Goal: Task Accomplishment & Management: Complete application form

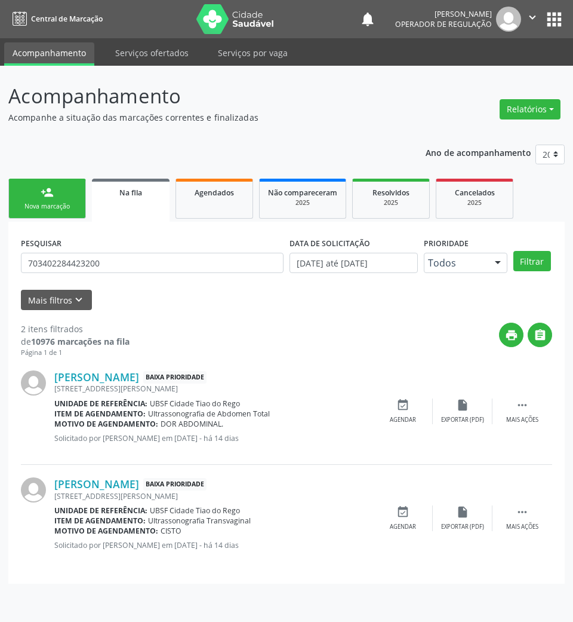
drag, startPoint x: 0, startPoint y: 0, endPoint x: 66, endPoint y: 204, distance: 214.6
click at [66, 205] on div "Nova marcação" at bounding box center [47, 206] width 60 height 9
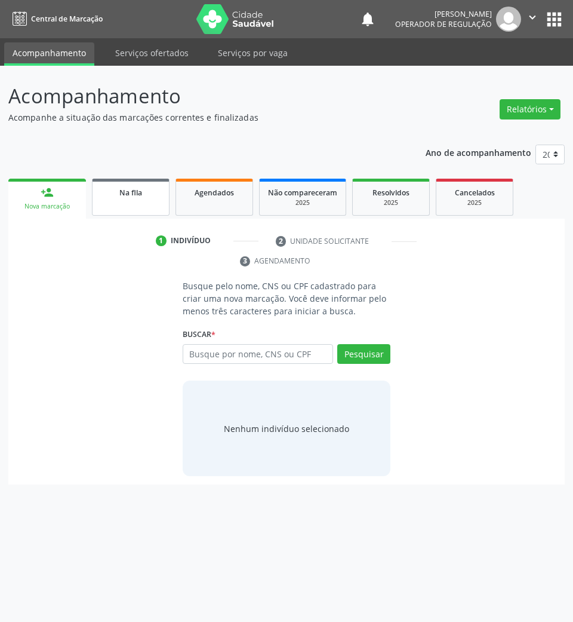
click at [147, 213] on link "Na fila" at bounding box center [131, 197] width 78 height 37
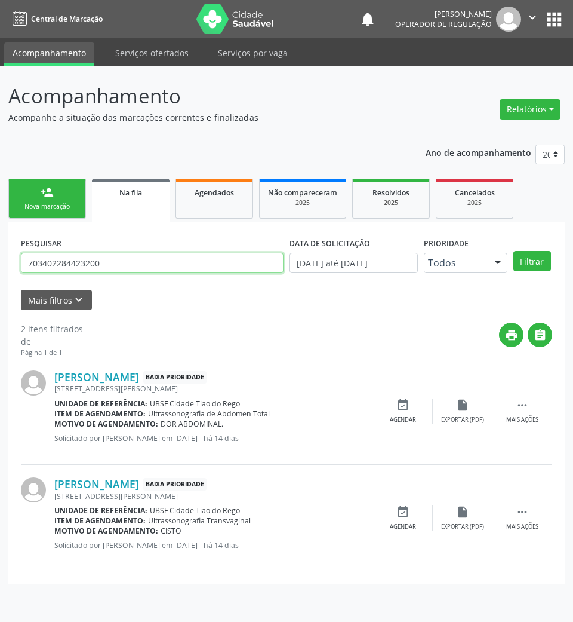
click at [128, 260] on input "703402284423200" at bounding box center [152, 263] width 263 height 20
click at [514, 251] on button "Filtrar" at bounding box center [533, 261] width 38 height 20
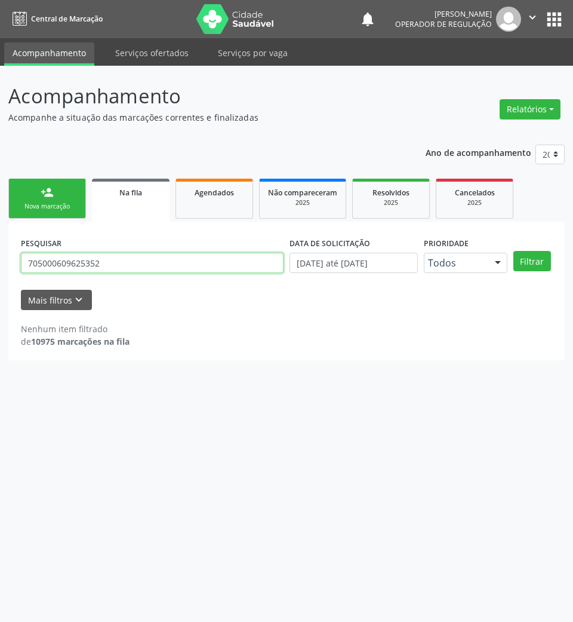
click at [125, 268] on input "705000609625352" at bounding box center [152, 263] width 263 height 20
click at [81, 258] on input "705000609625352" at bounding box center [152, 263] width 263 height 20
type input "705808445807534"
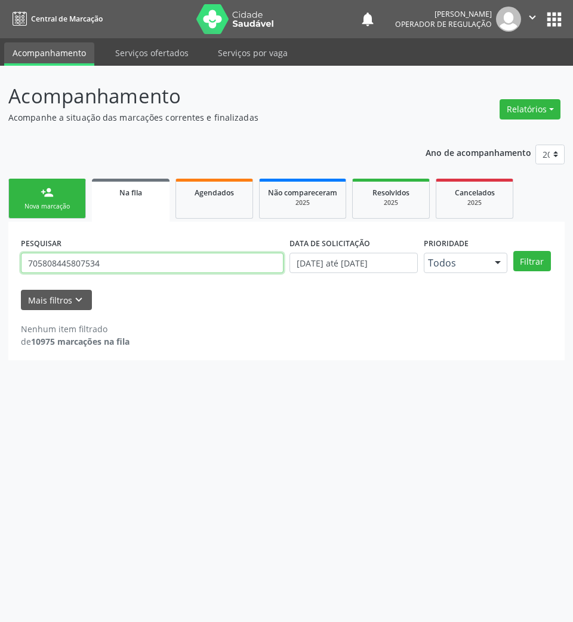
click at [514, 251] on button "Filtrar" at bounding box center [533, 261] width 38 height 20
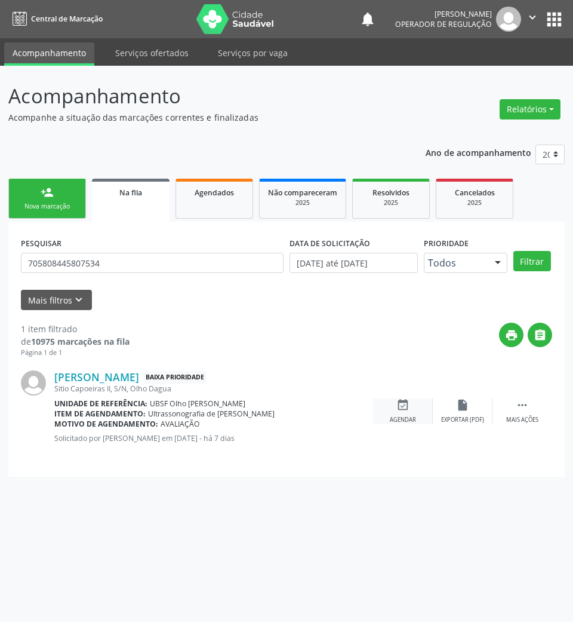
click at [385, 420] on div "event_available Agendar" at bounding box center [403, 411] width 60 height 26
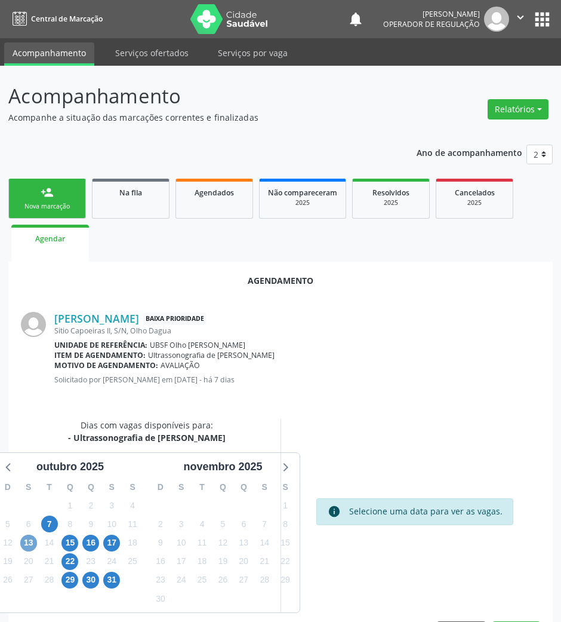
click at [31, 543] on span "13" at bounding box center [28, 543] width 17 height 17
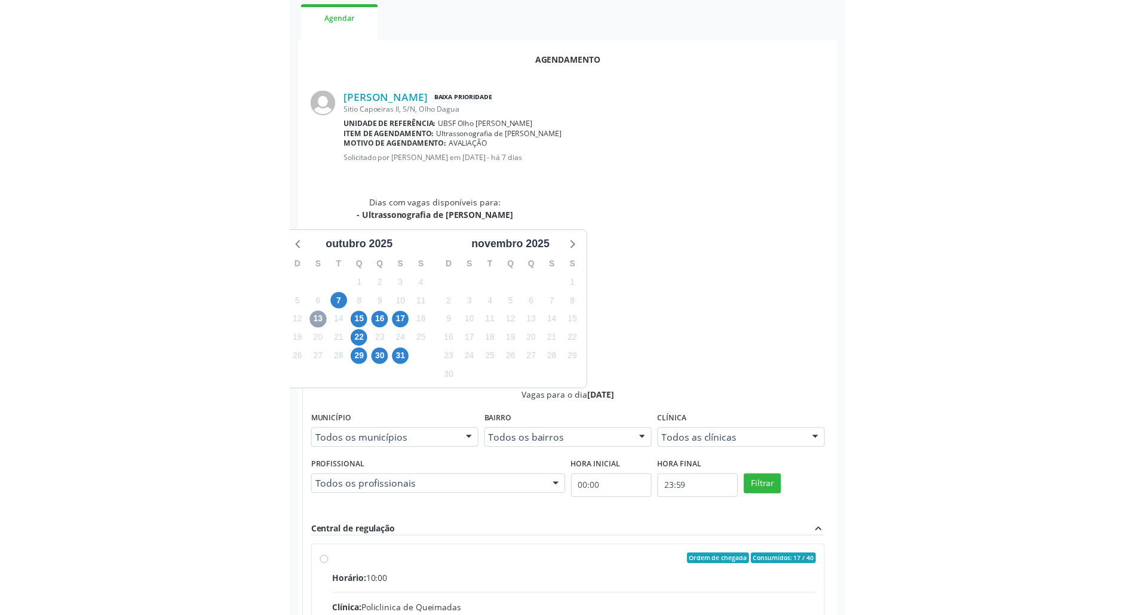
scroll to position [174, 0]
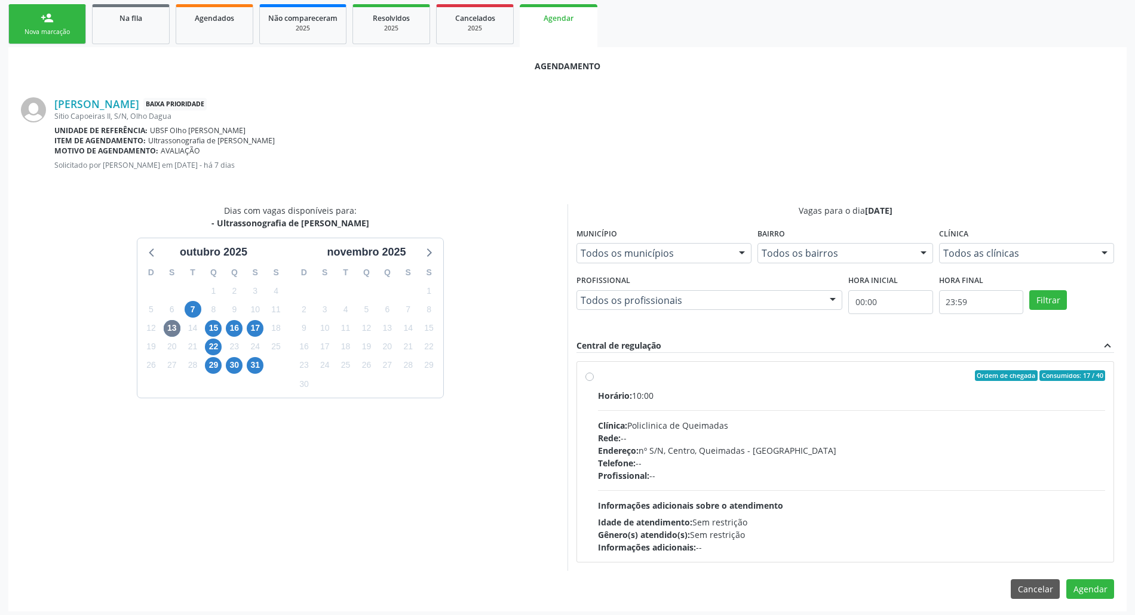
click at [573, 464] on div "Telefone: --" at bounding box center [851, 463] width 507 height 13
click at [573, 381] on input "Ordem de chegada Consumidos: 17 / 40 Horário: 10:00 Clínica: Policlinica de Que…" at bounding box center [589, 375] width 8 height 11
radio input "true"
click at [573, 606] on button "Agendar" at bounding box center [1090, 610] width 48 height 20
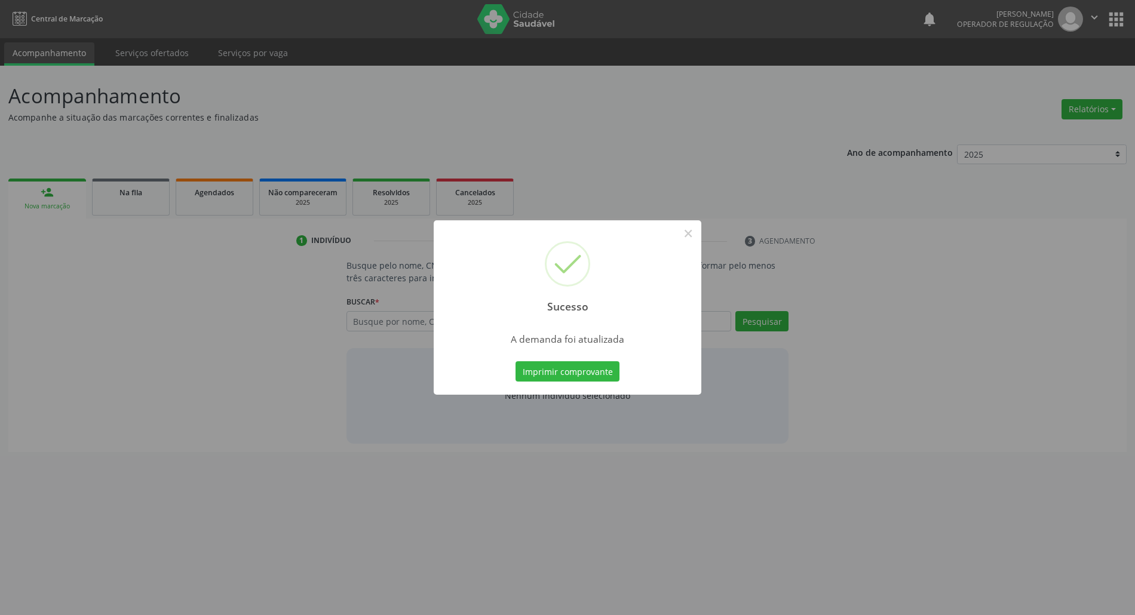
scroll to position [0, 0]
click at [573, 374] on button "Imprimir comprovante" at bounding box center [573, 371] width 104 height 20
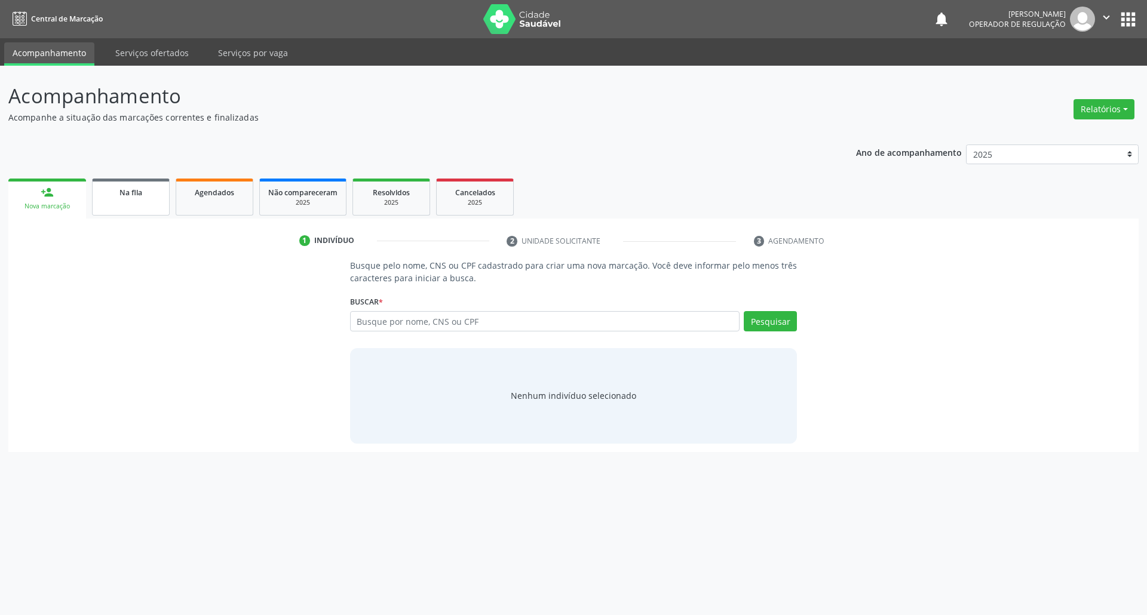
click at [130, 199] on link "Na fila" at bounding box center [131, 197] width 78 height 37
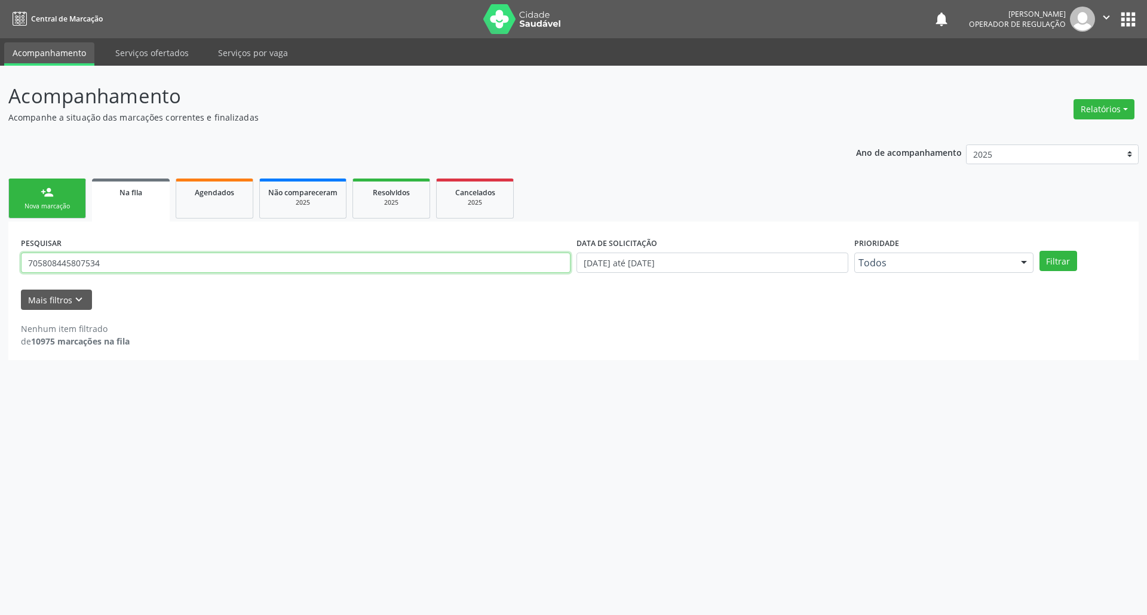
click at [159, 271] on input "705808445807534" at bounding box center [295, 263] width 549 height 20
click at [573, 251] on button "Filtrar" at bounding box center [1058, 261] width 38 height 20
drag, startPoint x: 101, startPoint y: 263, endPoint x: 5, endPoint y: 259, distance: 96.3
click at [4, 259] on div "Acompanhamento Acompanhe a situação das marcações correntes e finalizadas Relat…" at bounding box center [573, 340] width 1147 height 549
type input "700601902547364"
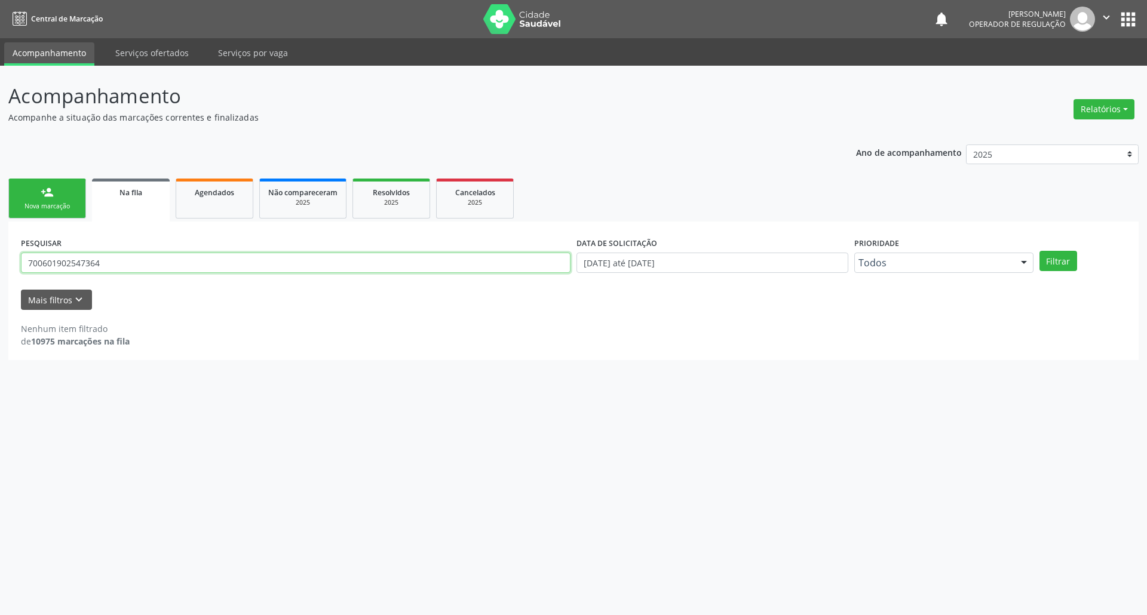
click at [573, 251] on button "Filtrar" at bounding box center [1058, 261] width 38 height 20
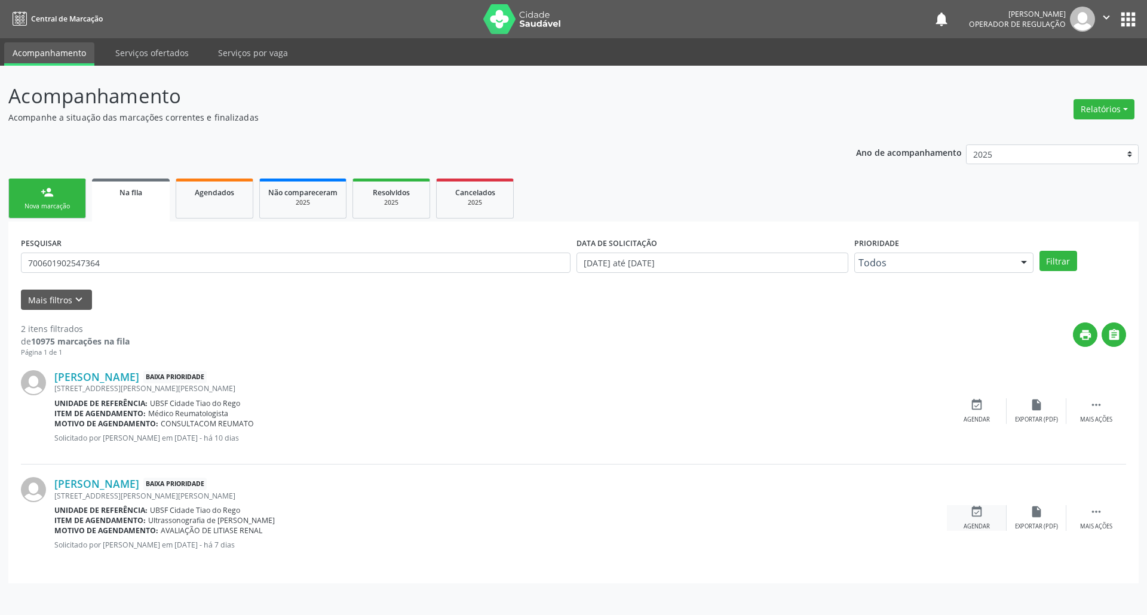
click at [573, 508] on icon "event_available" at bounding box center [976, 511] width 13 height 13
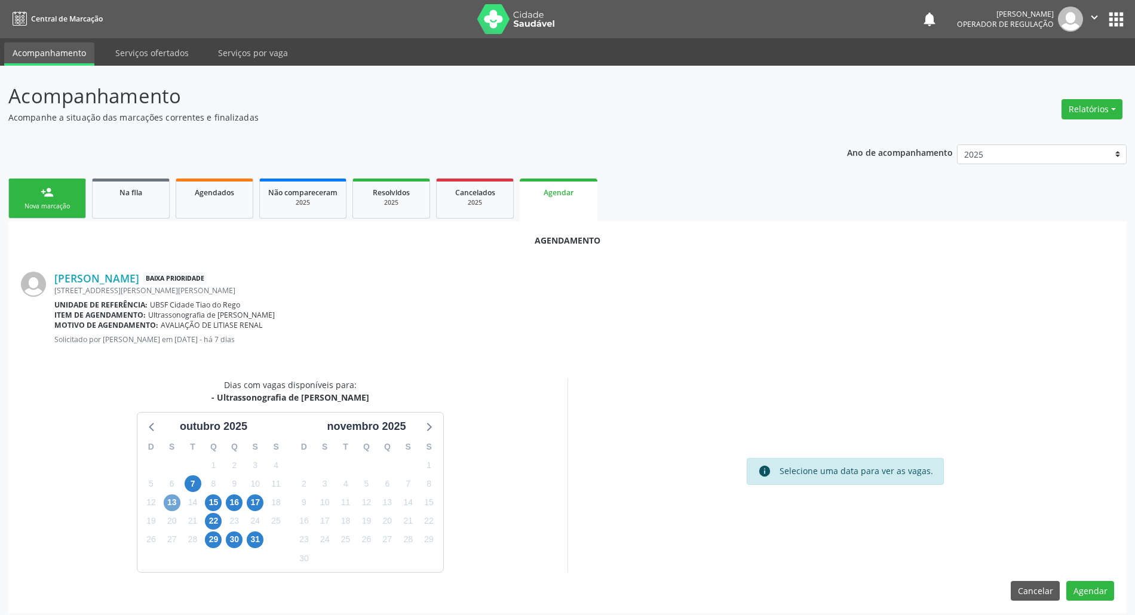
click at [177, 503] on span "13" at bounding box center [172, 503] width 17 height 17
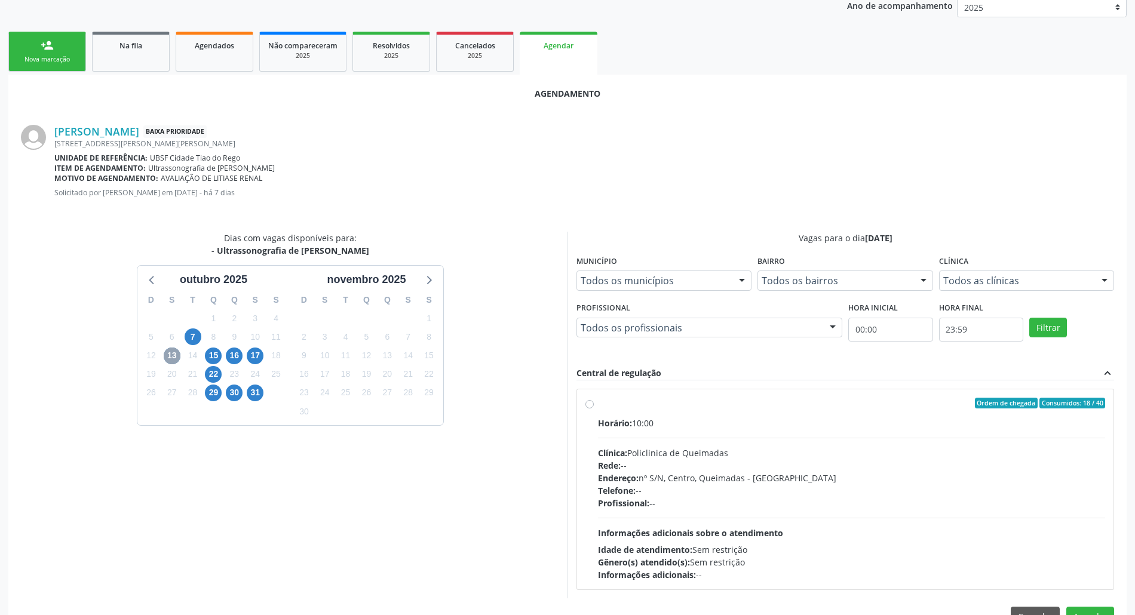
scroll to position [180, 0]
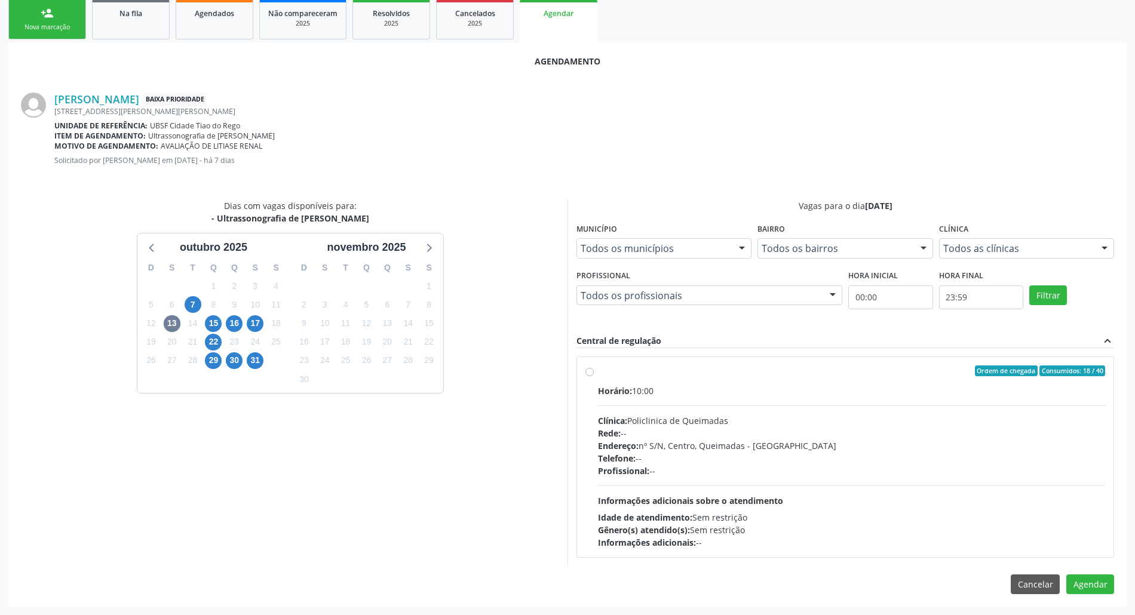
click at [573, 411] on div "Horário: 10:00 Clínica: Policlinica de Queimadas Rede: -- Endereço: nº S/N, Cen…" at bounding box center [851, 467] width 507 height 164
click at [573, 376] on input "Ordem de chegada Consumidos: 18 / 40 Horário: 10:00 Clínica: Policlinica de Que…" at bounding box center [589, 371] width 8 height 11
radio input "true"
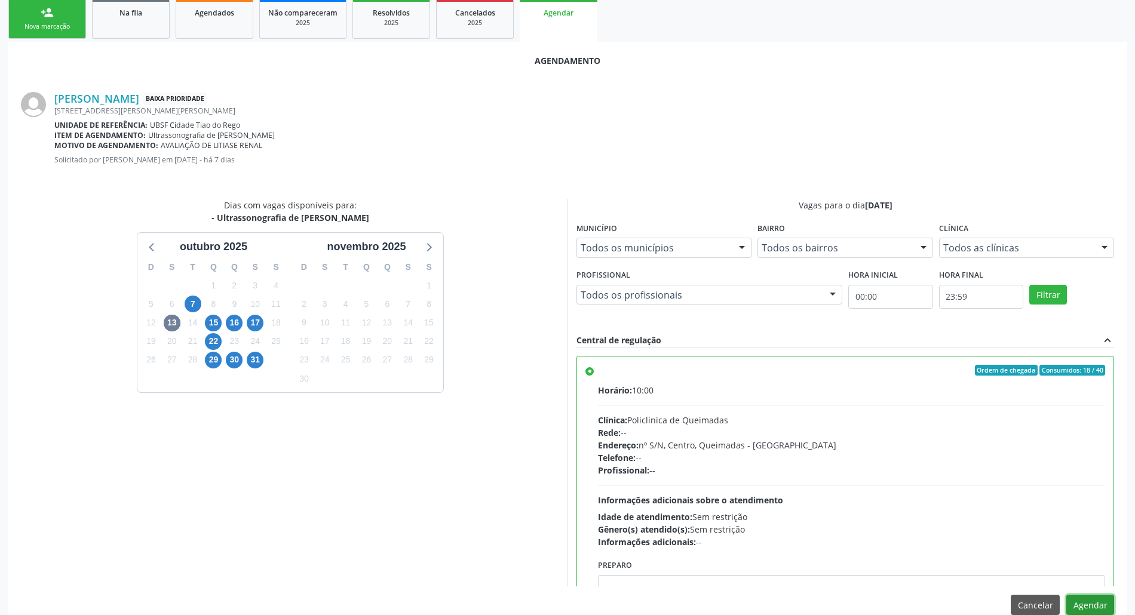
click at [573, 601] on button "Agendar" at bounding box center [1090, 605] width 48 height 20
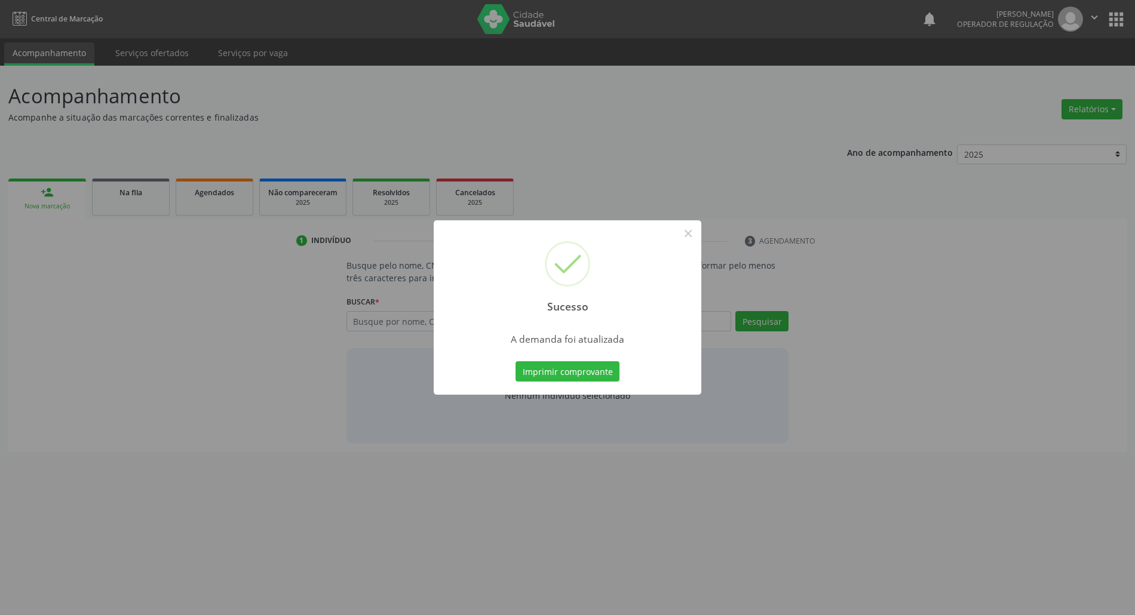
scroll to position [0, 0]
click at [573, 369] on button "Imprimir comprovante" at bounding box center [573, 371] width 104 height 20
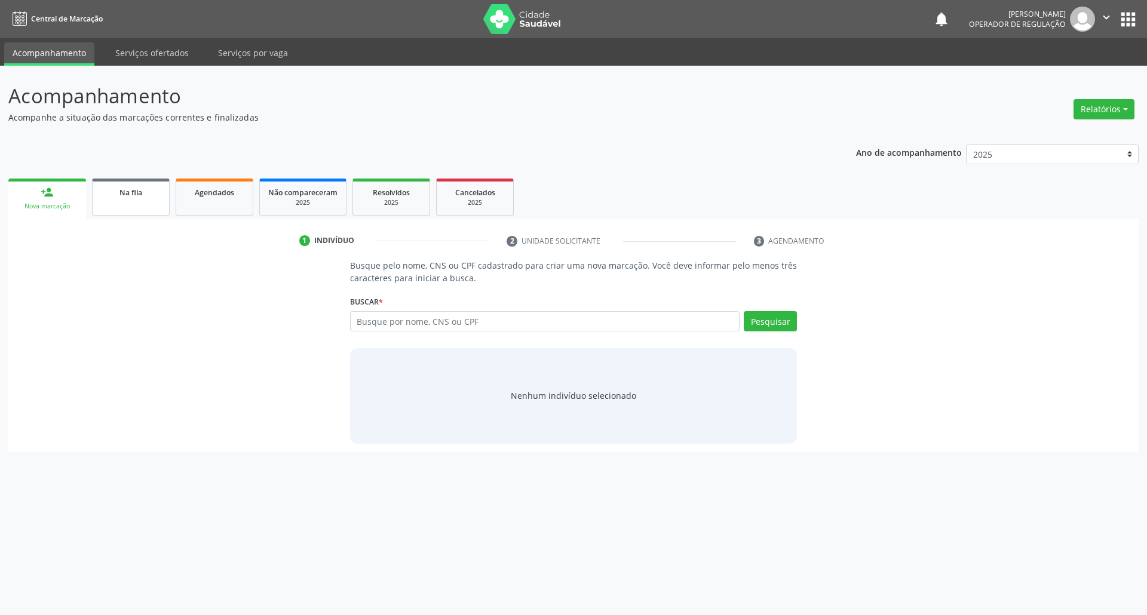
click at [137, 192] on span "Na fila" at bounding box center [130, 193] width 23 height 10
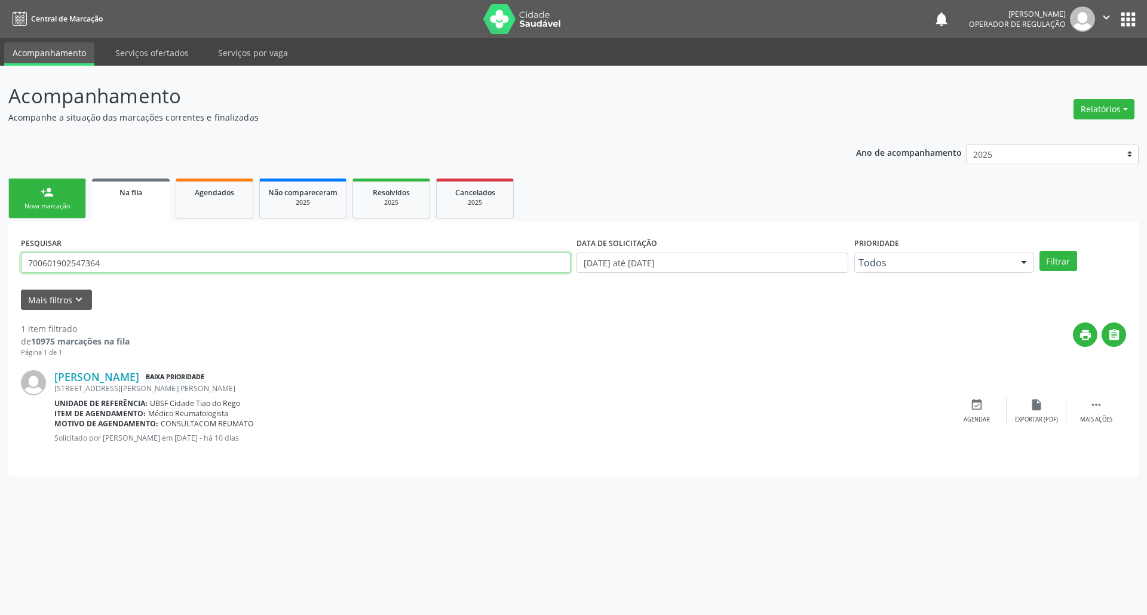
click at [125, 263] on input "700601902547364" at bounding box center [295, 263] width 549 height 20
type input "704303527470993"
click at [573, 251] on button "Filtrar" at bounding box center [1058, 261] width 38 height 20
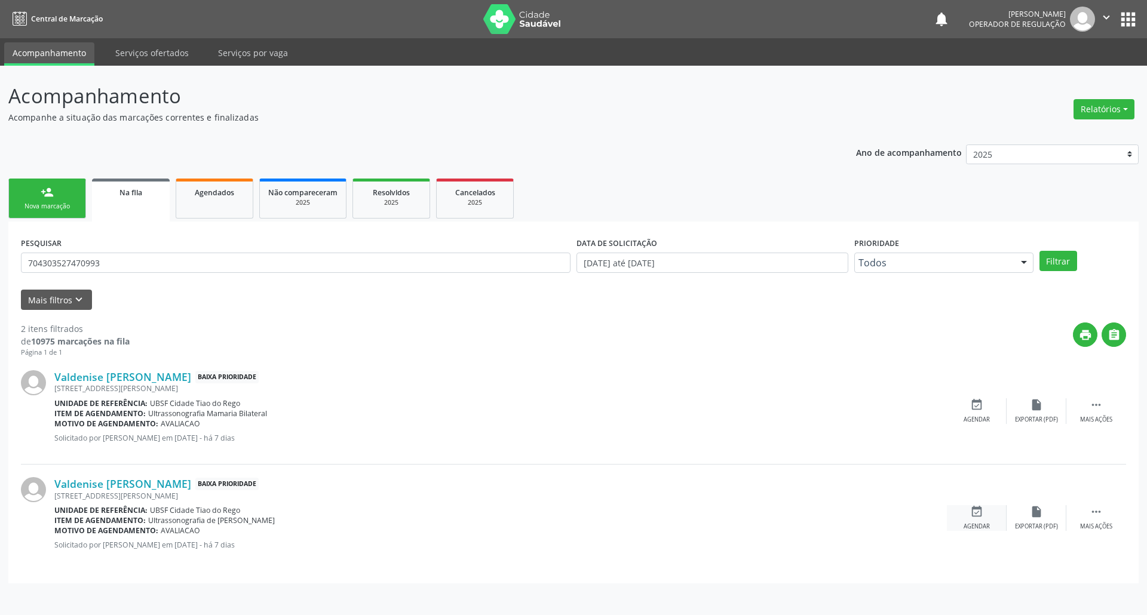
click at [573, 514] on icon "event_available" at bounding box center [976, 511] width 13 height 13
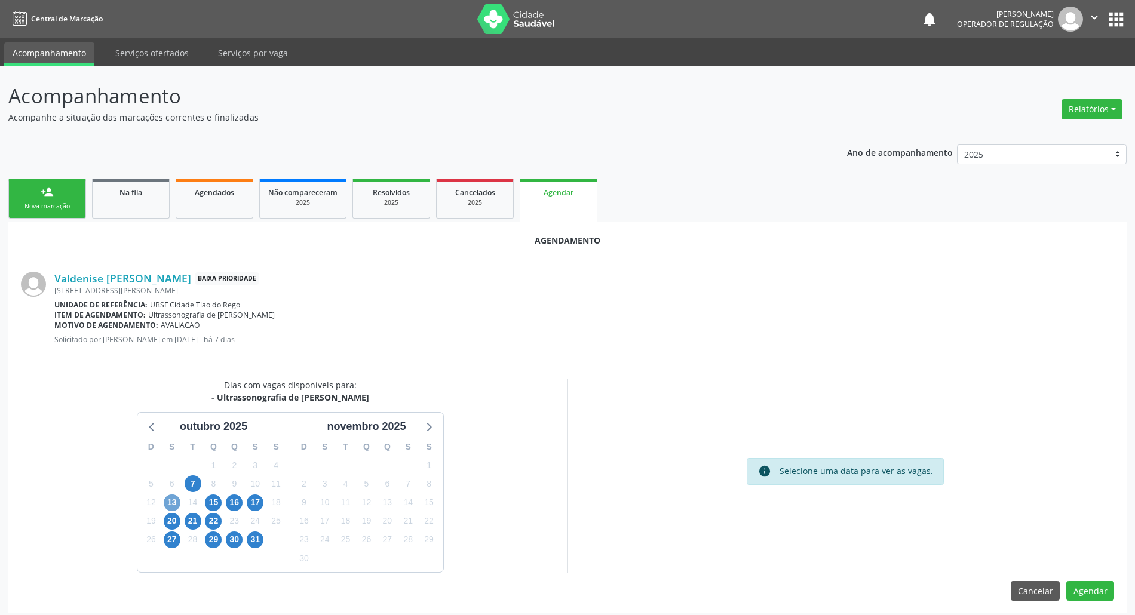
click at [176, 505] on span "13" at bounding box center [172, 503] width 17 height 17
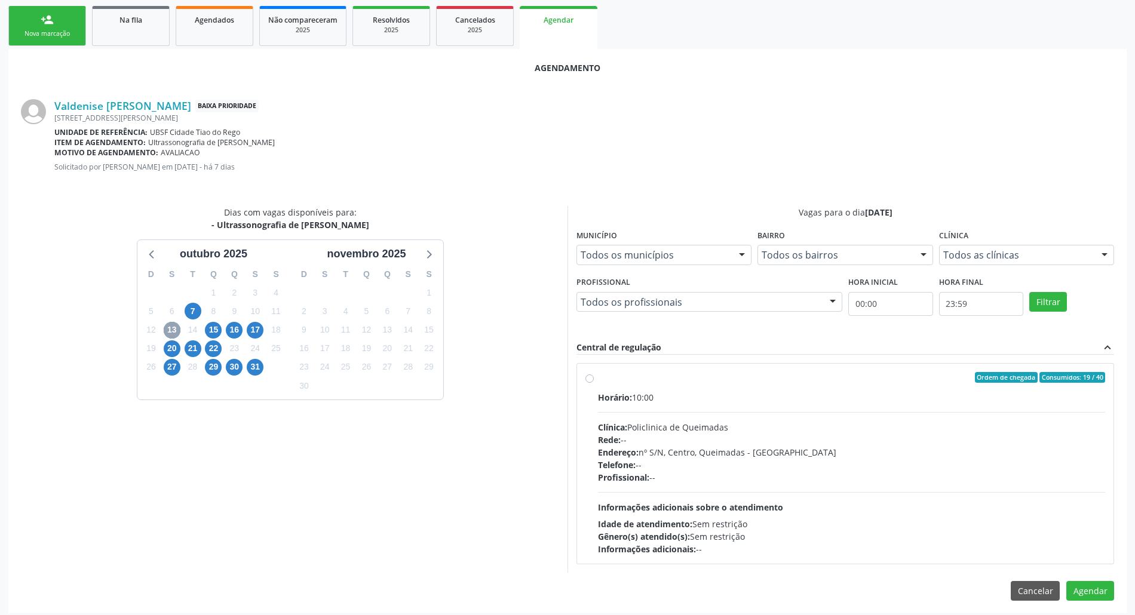
scroll to position [180, 0]
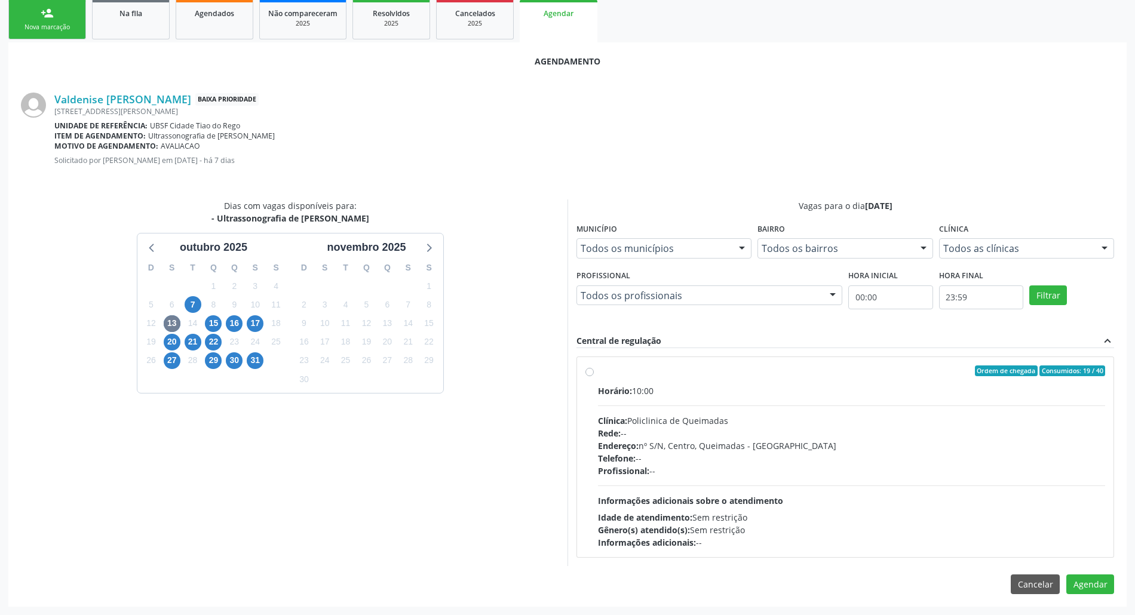
click at [573, 433] on div "Rede: --" at bounding box center [851, 433] width 507 height 13
click at [573, 376] on input "Ordem de chegada Consumidos: 19 / 40 Horário: 10:00 Clínica: Policlinica de Que…" at bounding box center [589, 371] width 8 height 11
radio input "true"
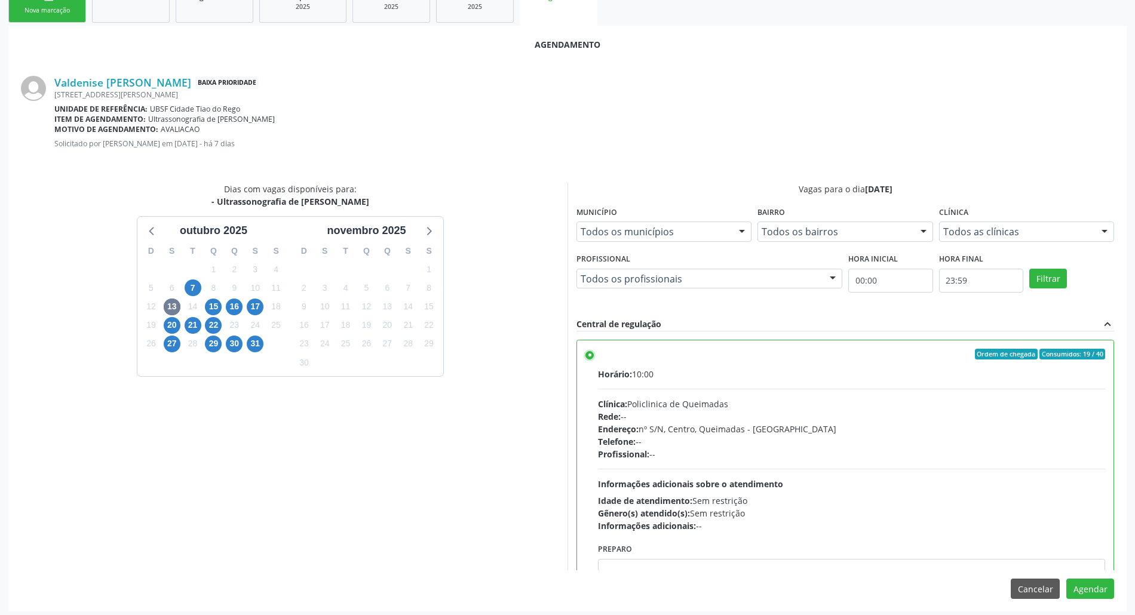
scroll to position [201, 0]
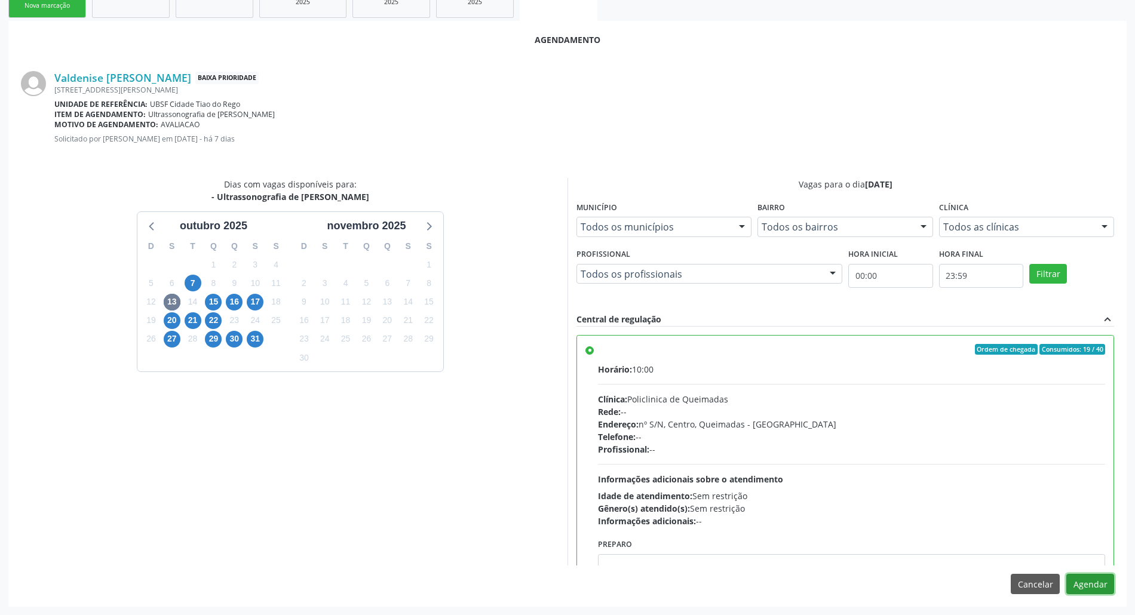
click at [573, 591] on button "Agendar" at bounding box center [1090, 584] width 48 height 20
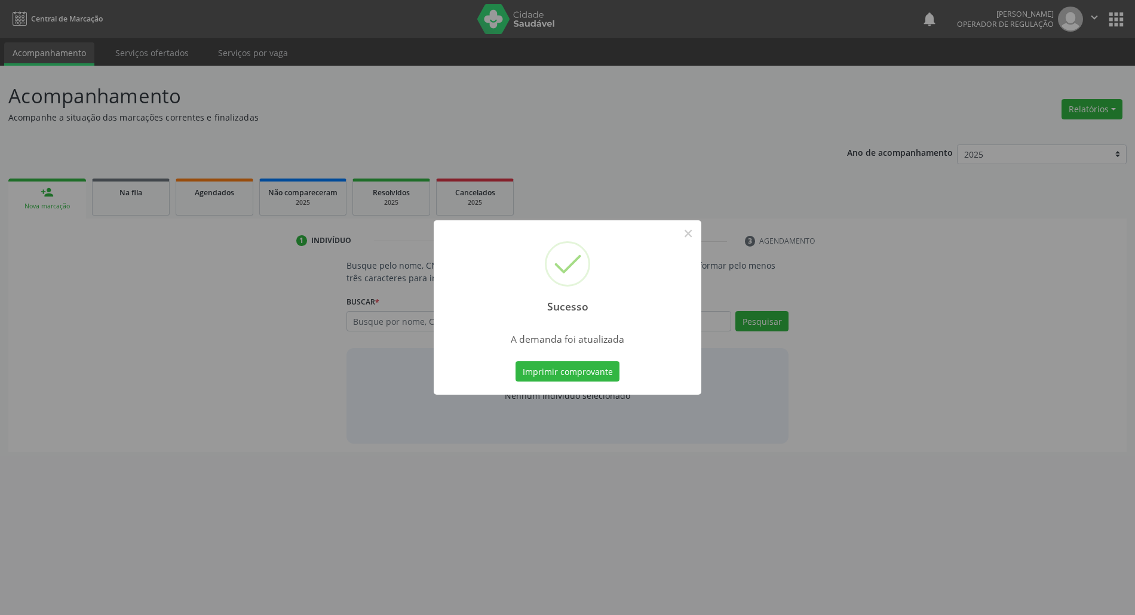
scroll to position [0, 0]
click at [551, 371] on button "Imprimir comprovante" at bounding box center [573, 371] width 104 height 20
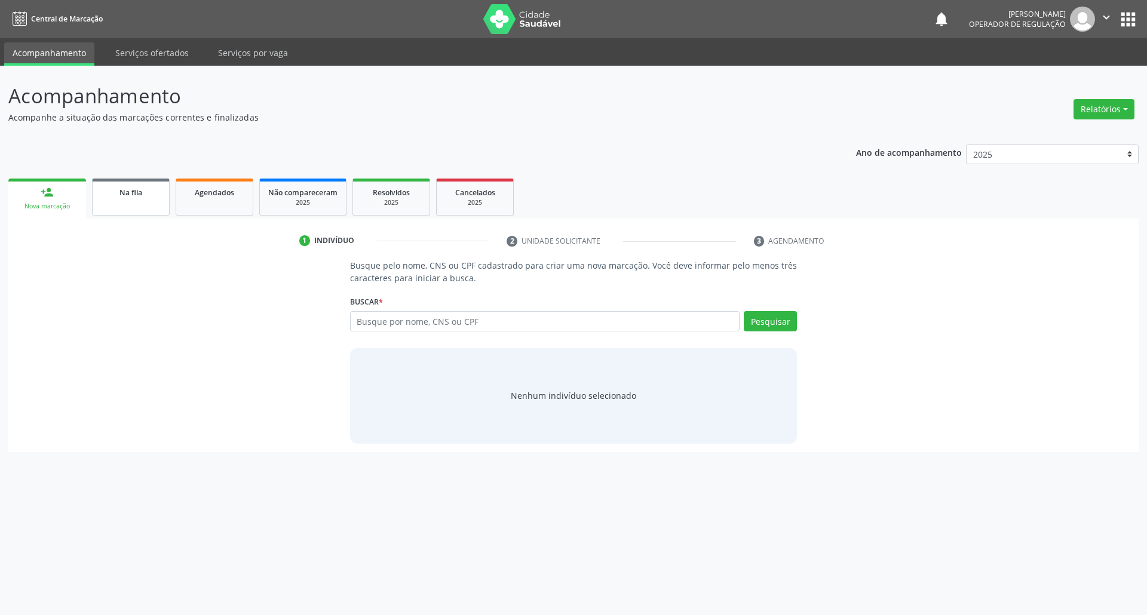
click at [141, 211] on link "Na fila" at bounding box center [131, 197] width 78 height 37
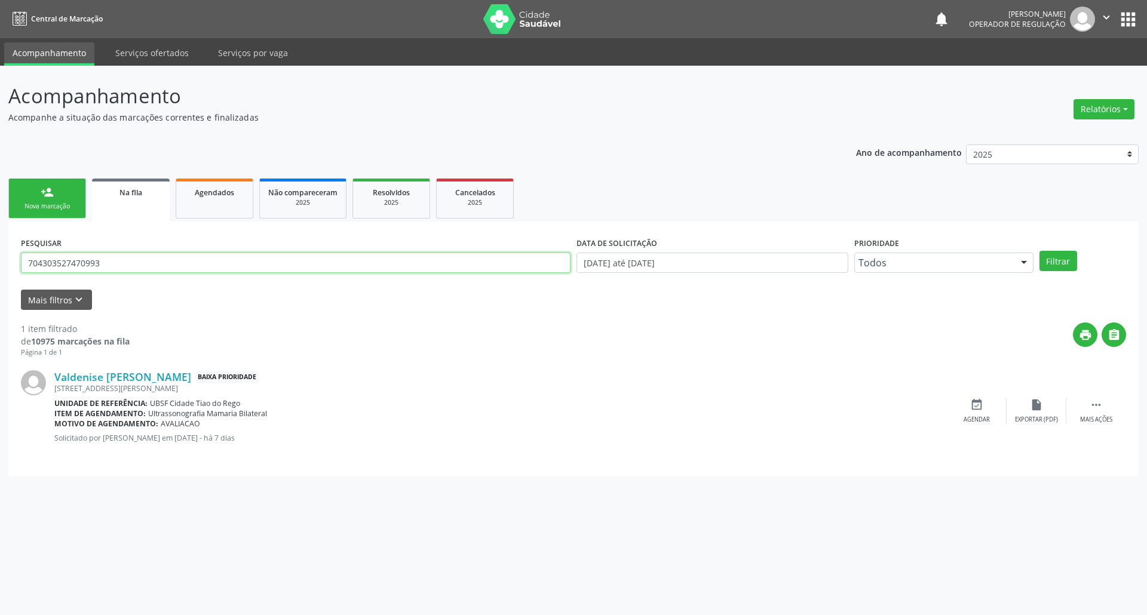
click at [207, 264] on input "704303527470993" at bounding box center [295, 263] width 549 height 20
drag, startPoint x: 207, startPoint y: 264, endPoint x: 215, endPoint y: 269, distance: 9.6
click at [210, 268] on input "704303527470993" at bounding box center [295, 263] width 549 height 20
click at [573, 251] on button "Filtrar" at bounding box center [1058, 261] width 38 height 20
drag, startPoint x: 196, startPoint y: 423, endPoint x: 285, endPoint y: 444, distance: 92.1
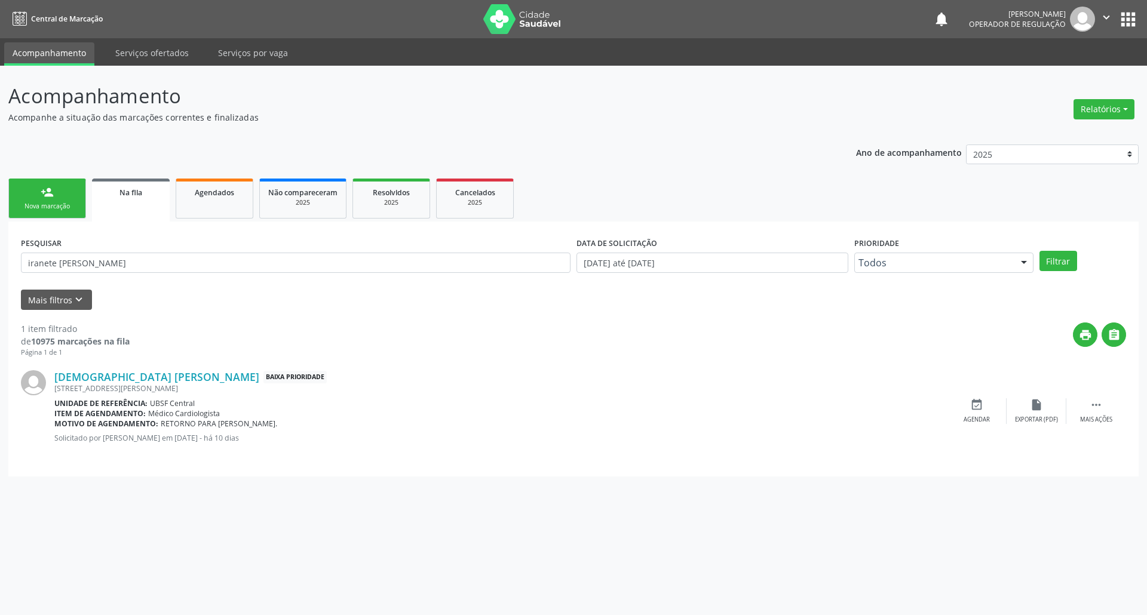
click at [285, 444] on div "[DEMOGRAPHIC_DATA] [PERSON_NAME] Baixa Prioridade [STREET_ADDRESS][PERSON_NAME]…" at bounding box center [500, 410] width 892 height 81
drag, startPoint x: 242, startPoint y: 423, endPoint x: 219, endPoint y: 431, distance: 25.3
click at [242, 423] on span "RETORNO PARA [PERSON_NAME]." at bounding box center [219, 424] width 116 height 10
click at [129, 447] on div "[DEMOGRAPHIC_DATA] [PERSON_NAME] Baixa Prioridade [STREET_ADDRESS][PERSON_NAME]…" at bounding box center [500, 410] width 892 height 81
drag, startPoint x: 203, startPoint y: 428, endPoint x: 234, endPoint y: 428, distance: 31.1
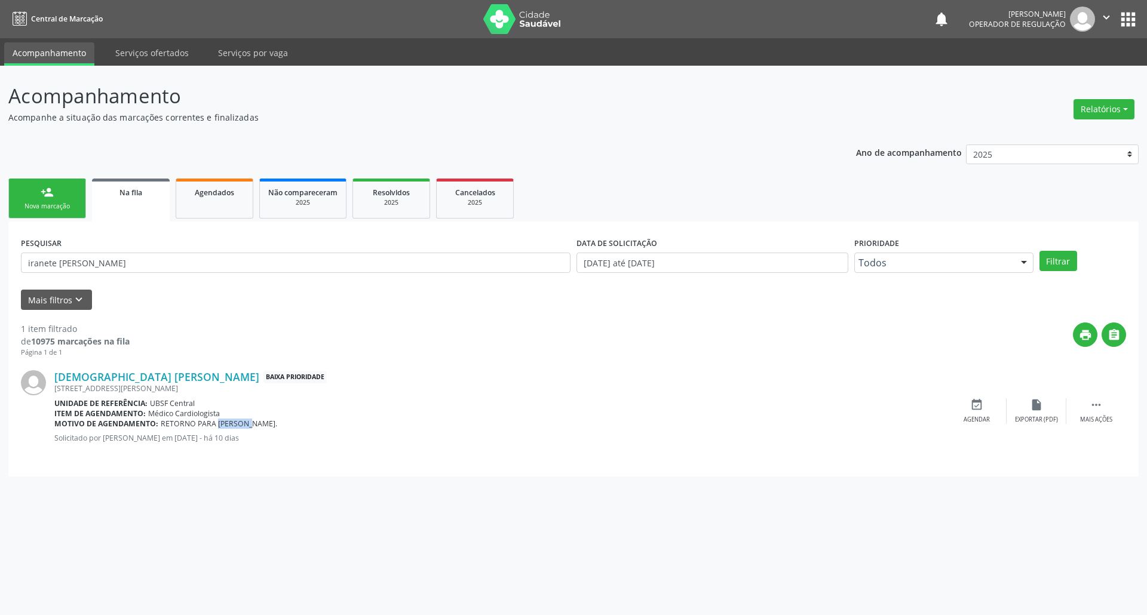
click at [234, 428] on span "RETORNO PARA [PERSON_NAME]." at bounding box center [219, 424] width 116 height 10
click at [233, 429] on span "RETORNO PARA [PERSON_NAME]." at bounding box center [219, 424] width 116 height 10
click at [113, 270] on input "iranete [PERSON_NAME]" at bounding box center [295, 263] width 549 height 20
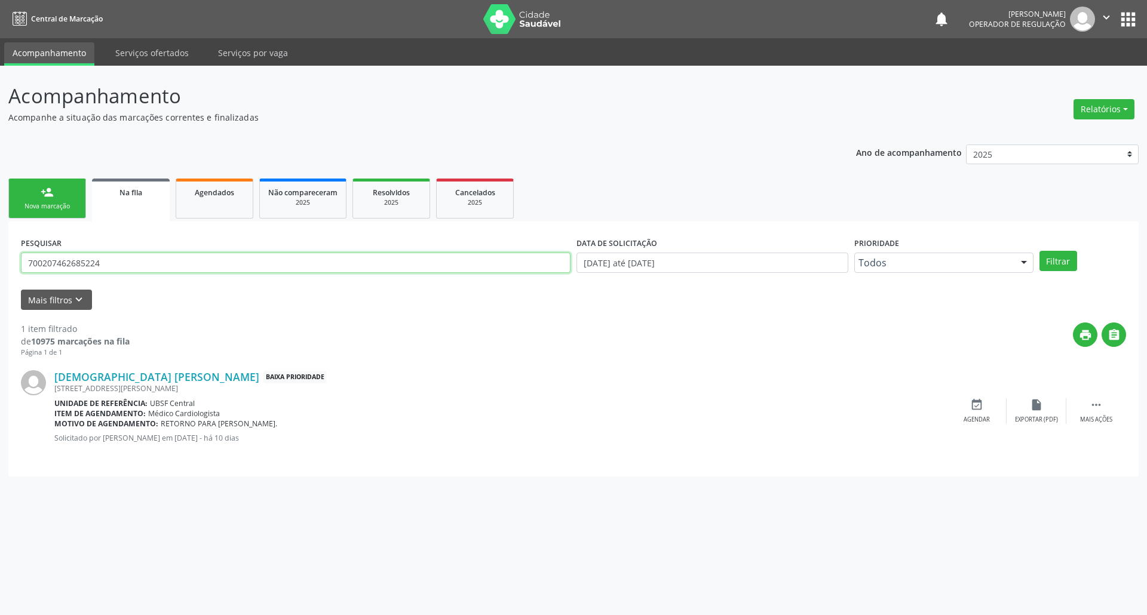
type input "700207462685224"
click at [573, 251] on button "Filtrar" at bounding box center [1058, 261] width 38 height 20
click at [573, 398] on icon "event_available" at bounding box center [976, 404] width 13 height 13
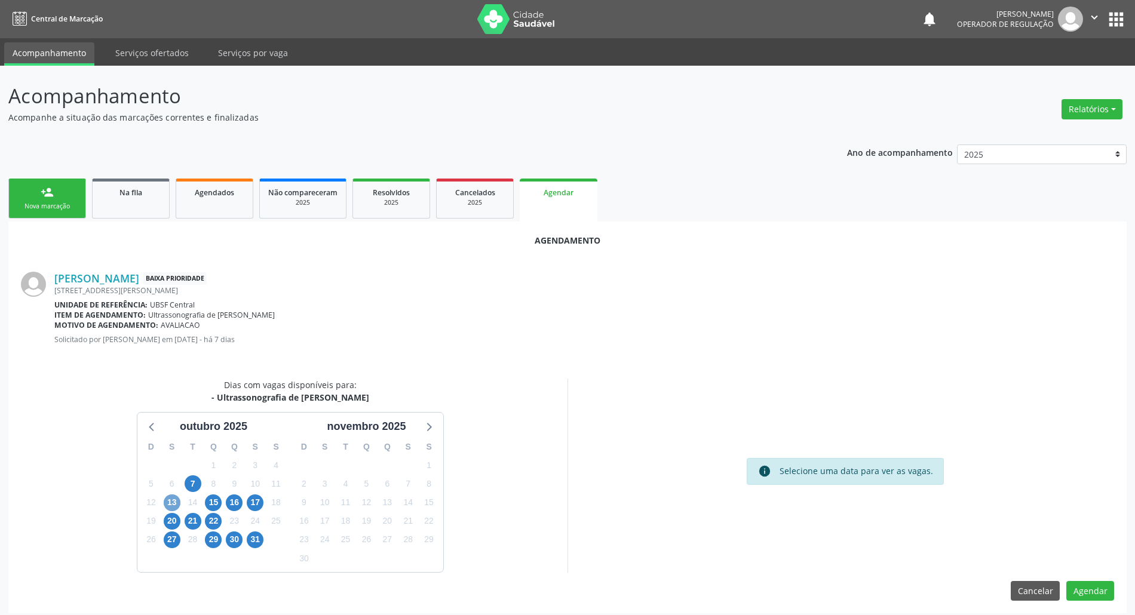
click at [166, 504] on span "13" at bounding box center [172, 503] width 17 height 17
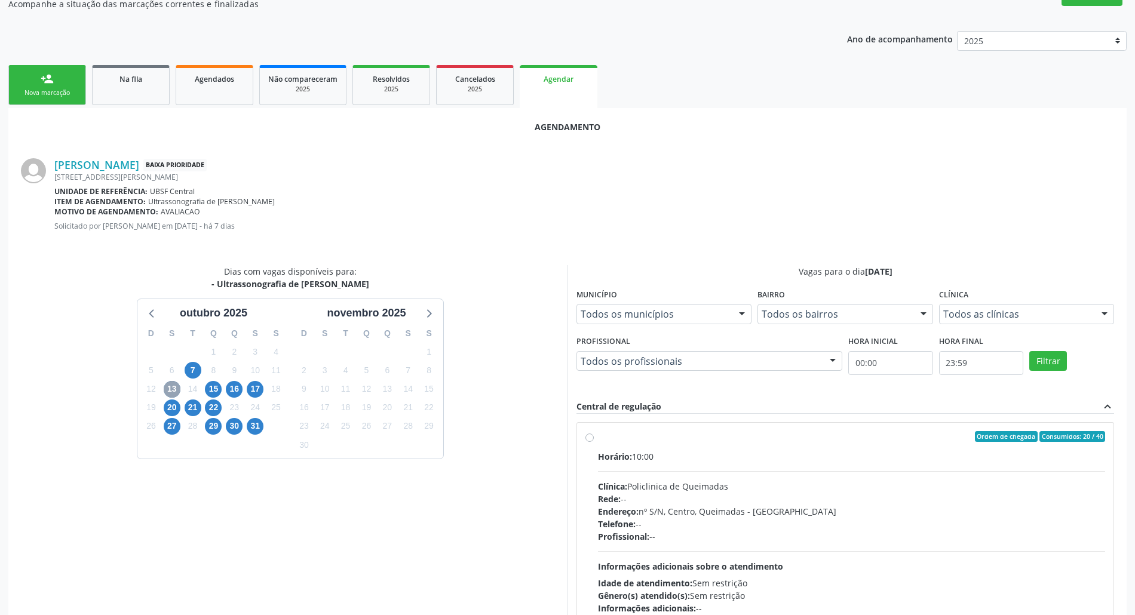
scroll to position [180, 0]
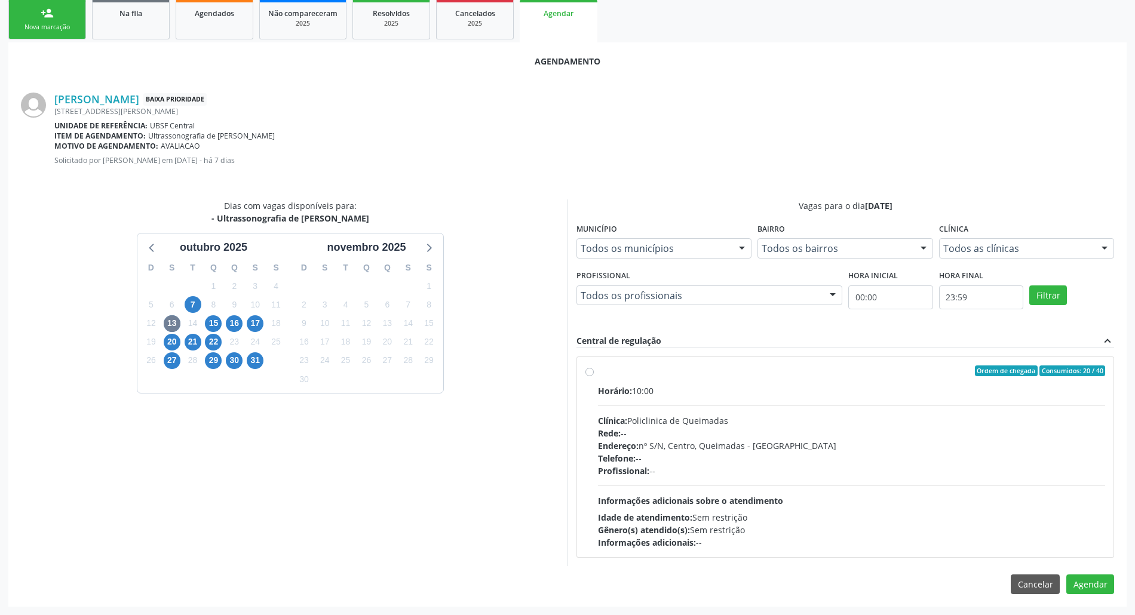
drag, startPoint x: 873, startPoint y: 465, endPoint x: 934, endPoint y: 503, distance: 71.9
click at [573, 467] on div "Profissional: --" at bounding box center [851, 471] width 507 height 13
click at [573, 376] on input "Ordem de chegada Consumidos: 20 / 40 Horário: 10:00 Clínica: Policlinica de Que…" at bounding box center [589, 371] width 8 height 11
radio input "true"
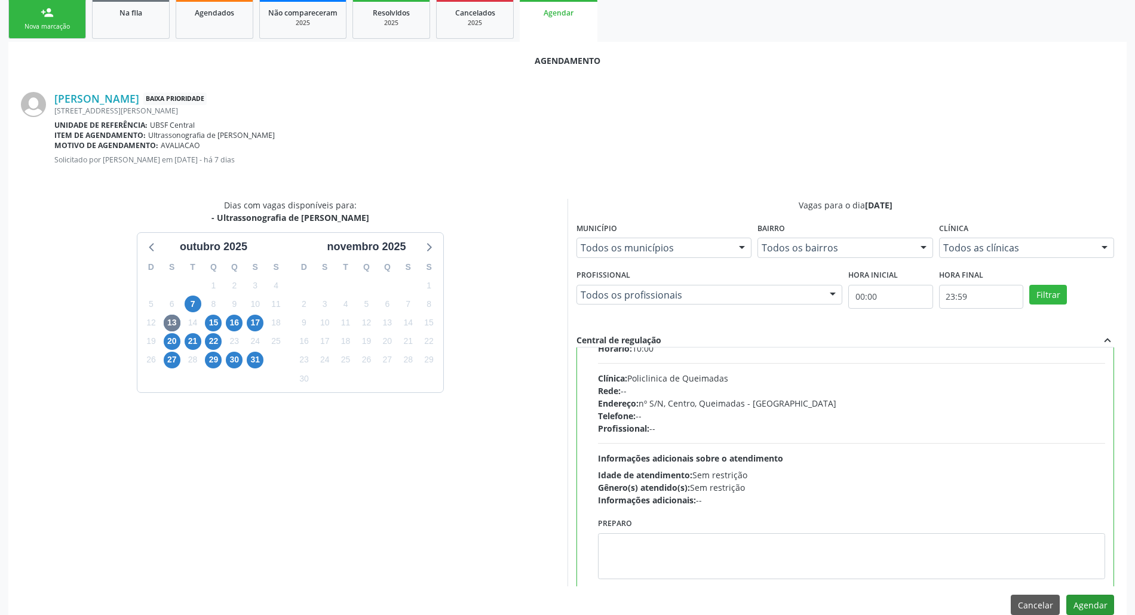
scroll to position [60, 0]
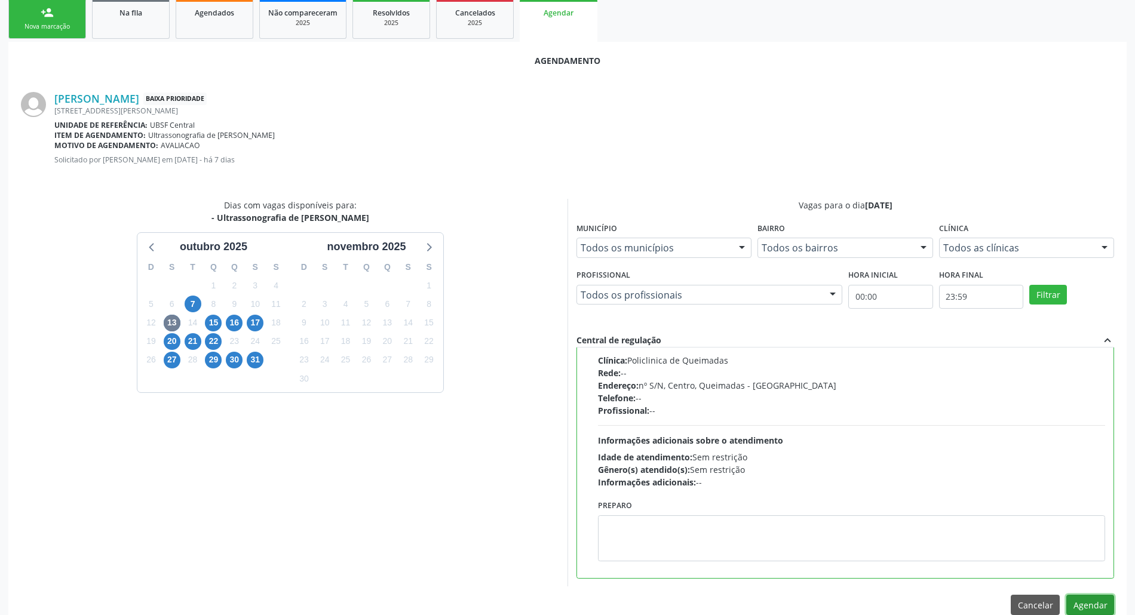
click at [573, 601] on button "Agendar" at bounding box center [1090, 605] width 48 height 20
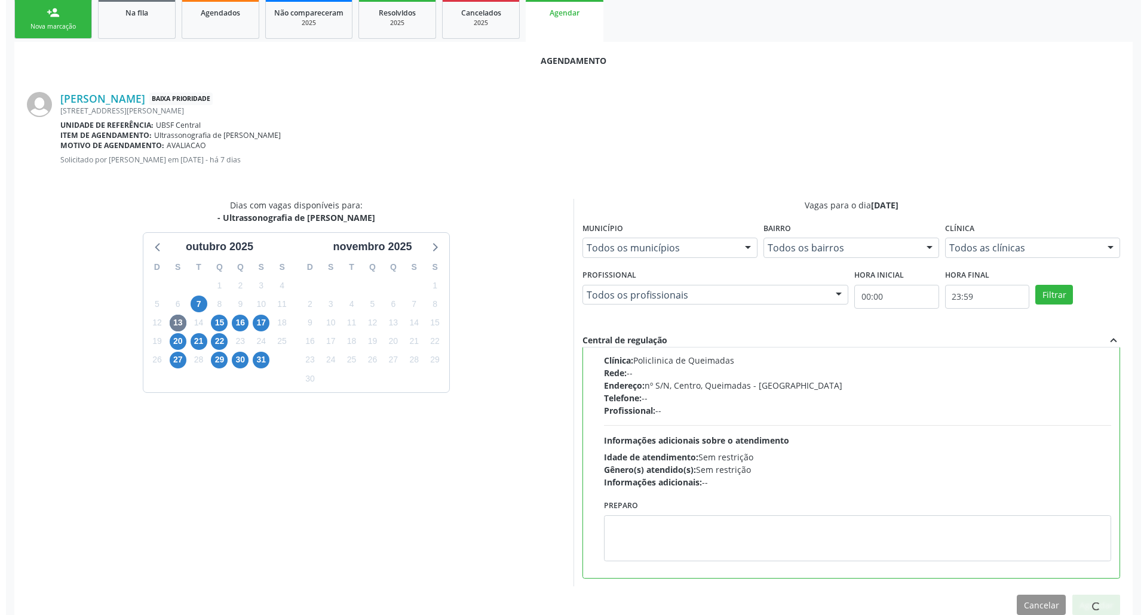
scroll to position [0, 0]
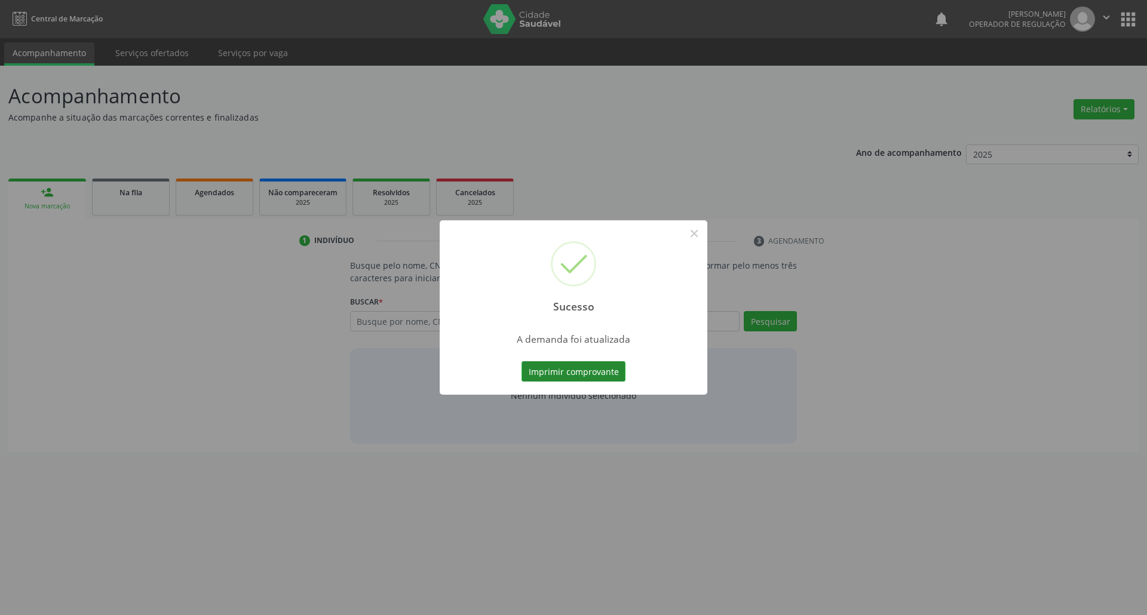
drag, startPoint x: 637, startPoint y: 376, endPoint x: 614, endPoint y: 371, distance: 23.2
click at [573, 376] on div "Sucesso × A demanda foi atualizada Imprimir comprovante Cancel" at bounding box center [574, 307] width 268 height 174
click at [573, 371] on button "Imprimir comprovante" at bounding box center [573, 371] width 104 height 20
